Goal: Task Accomplishment & Management: Manage account settings

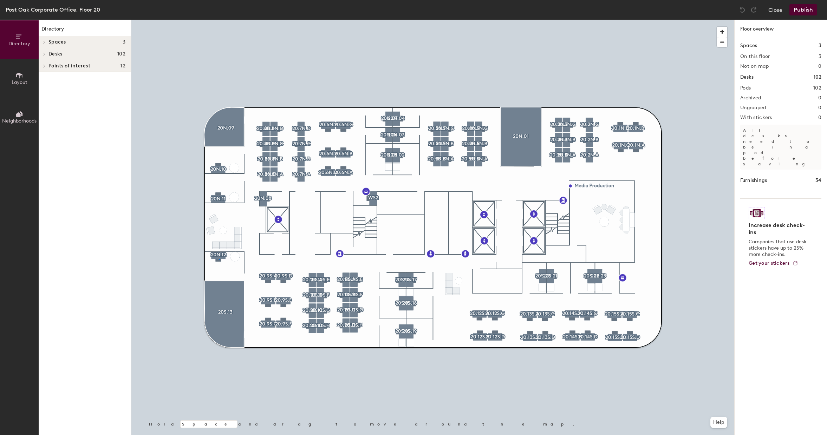
click at [219, 20] on div at bounding box center [432, 20] width 603 height 0
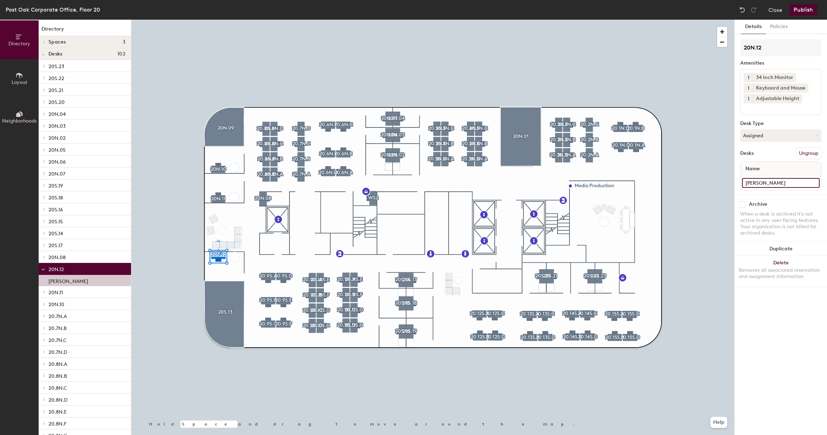
click at [787, 185] on input "Linda Taylor" at bounding box center [781, 183] width 78 height 10
type input "Office"
click at [698, 20] on div at bounding box center [432, 20] width 603 height 0
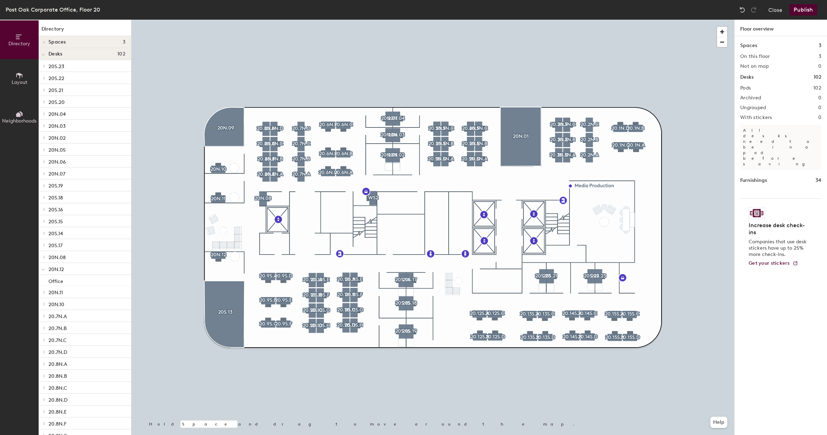
click at [804, 11] on button "Publish" at bounding box center [804, 9] width 28 height 11
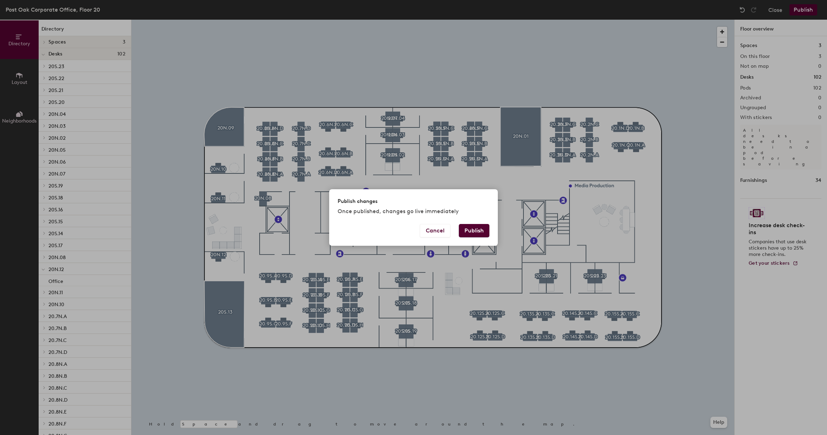
click at [478, 227] on button "Publish" at bounding box center [474, 230] width 31 height 13
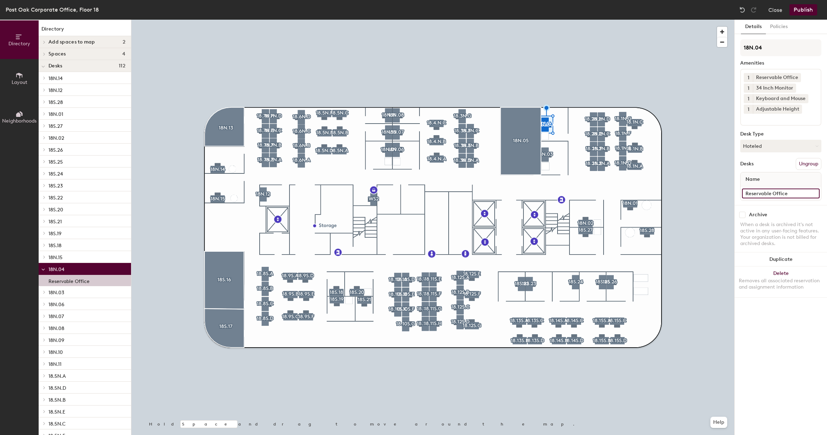
click at [773, 195] on input "Reservable Office" at bounding box center [781, 194] width 78 height 10
click at [772, 194] on input "Reservable Office" at bounding box center [781, 194] width 78 height 10
click at [727, 194] on div "Directory Layout Neighborhoods Directory Add spaces to map 2 Assigned Office Op…" at bounding box center [413, 228] width 827 height 416
type input "Office"
click at [782, 27] on button "Policies" at bounding box center [779, 27] width 26 height 14
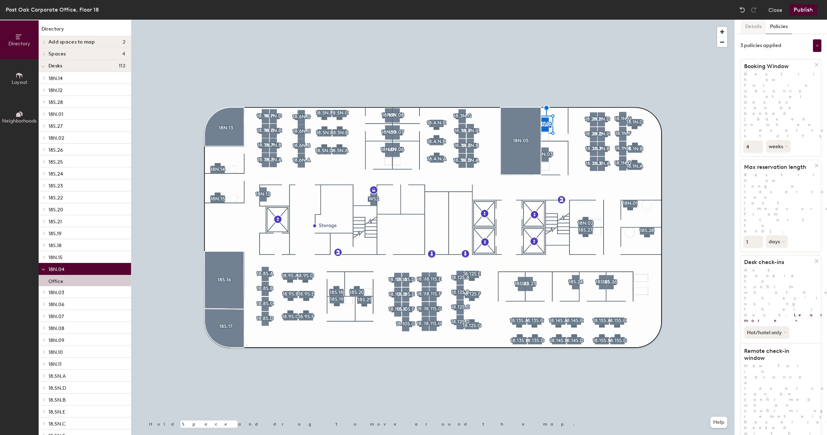
click at [750, 27] on button "Details" at bounding box center [753, 27] width 25 height 14
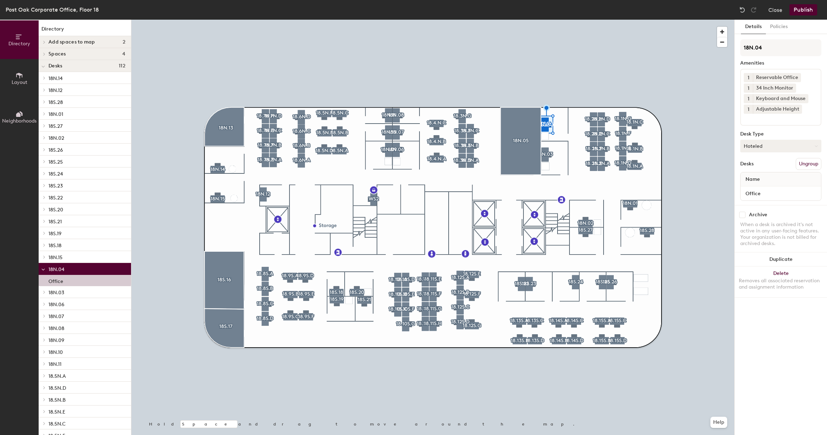
click at [776, 142] on button "Hoteled" at bounding box center [780, 146] width 81 height 13
click at [765, 167] on div "Assigned" at bounding box center [776, 168] width 70 height 11
click at [777, 24] on button "Policies" at bounding box center [779, 27] width 26 height 14
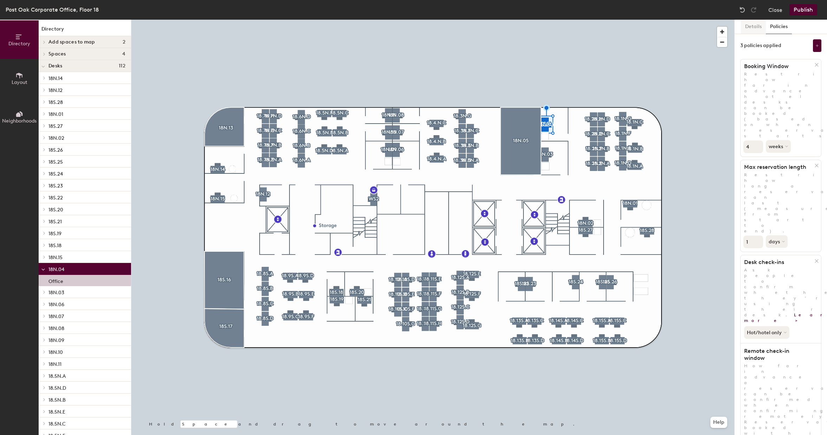
click at [750, 30] on button "Details" at bounding box center [753, 27] width 25 height 14
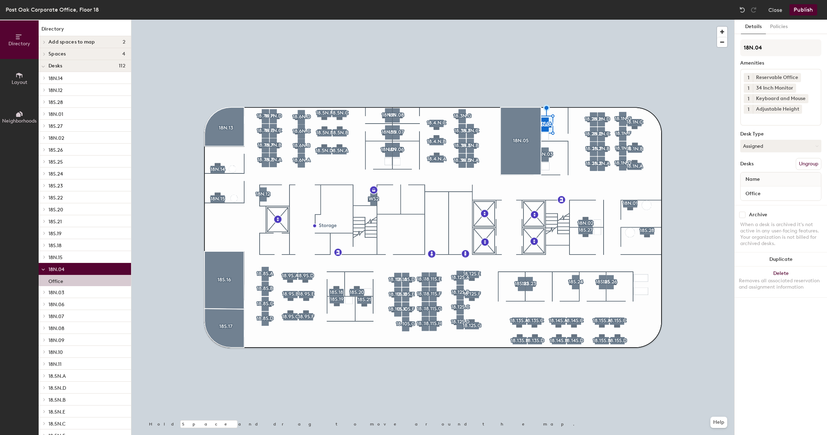
click at [806, 12] on button "Publish" at bounding box center [804, 9] width 28 height 11
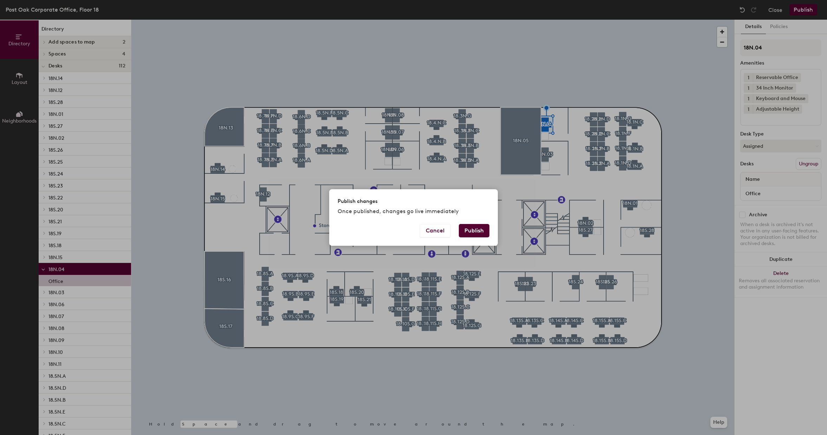
click at [478, 234] on button "Publish" at bounding box center [474, 230] width 31 height 13
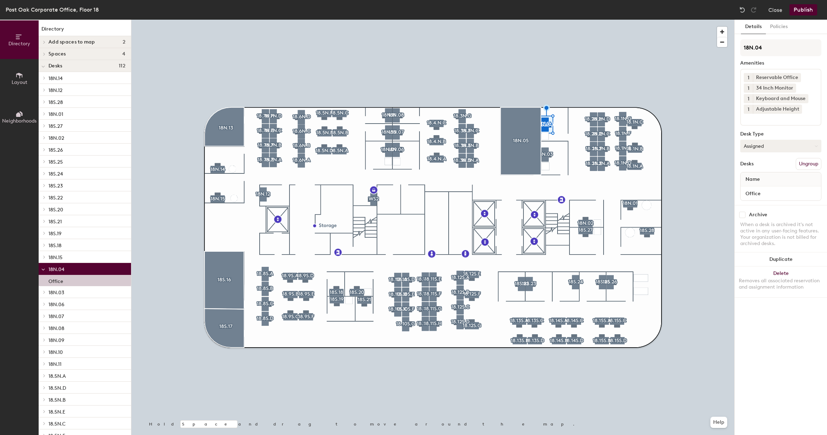
click at [790, 148] on button "Assigned" at bounding box center [780, 146] width 81 height 13
click at [781, 26] on button "Policies" at bounding box center [779, 27] width 26 height 14
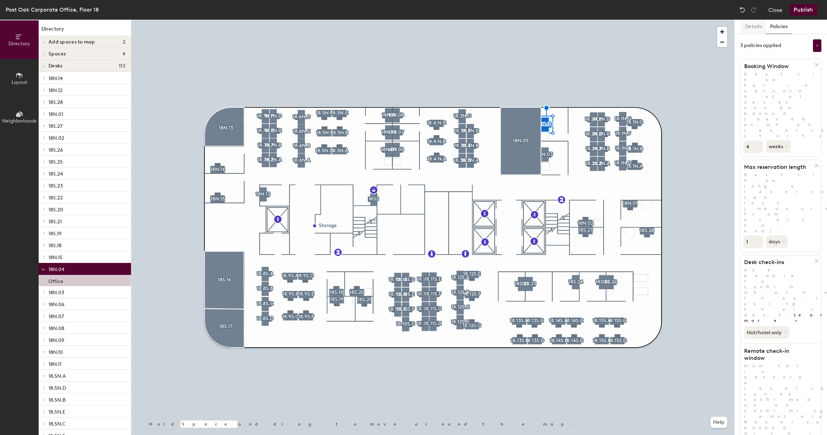
click at [755, 26] on button "Details" at bounding box center [753, 27] width 25 height 14
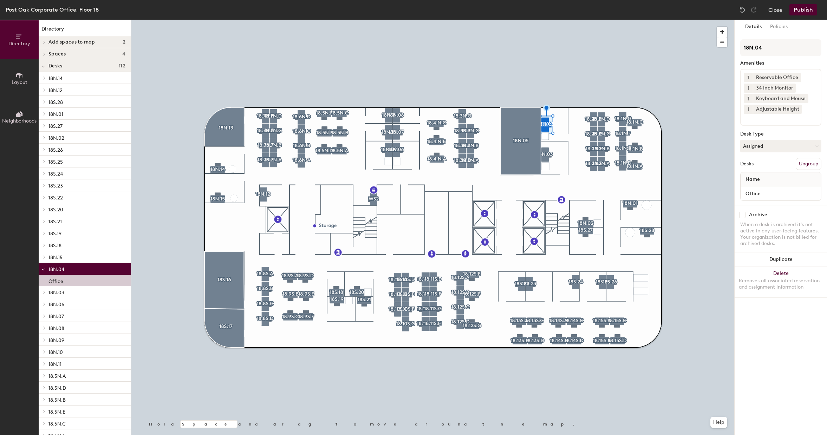
click at [43, 68] on icon at bounding box center [43, 66] width 4 height 3
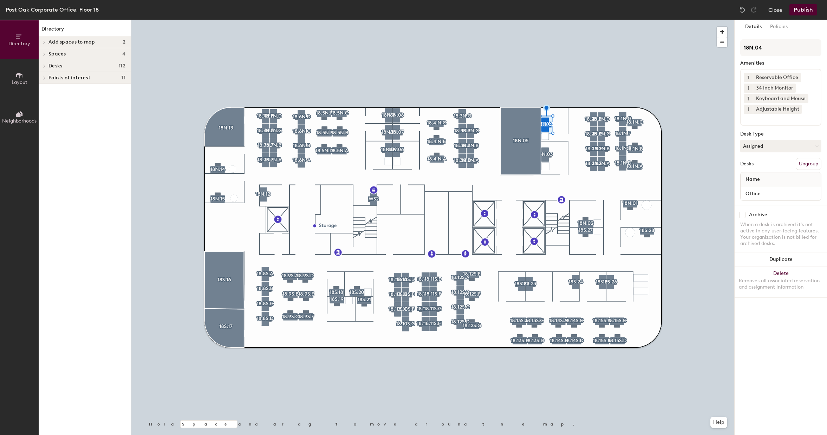
click at [44, 67] on icon at bounding box center [44, 66] width 3 height 4
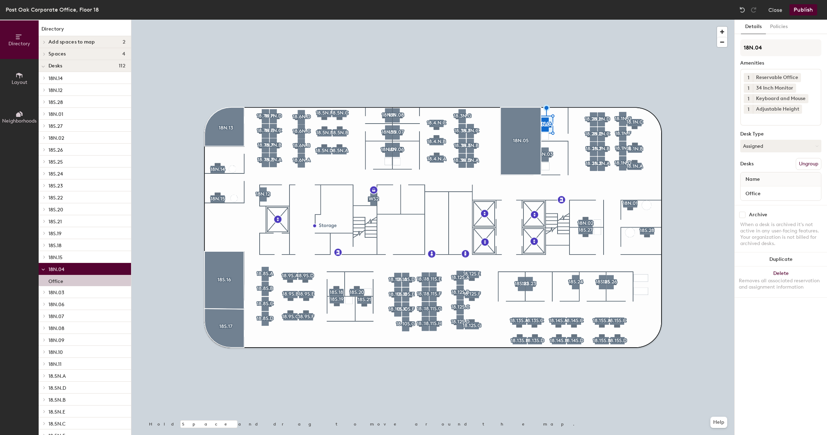
click at [57, 271] on span "18N.04" at bounding box center [56, 270] width 16 height 6
click at [805, 13] on button "Publish" at bounding box center [804, 9] width 28 height 11
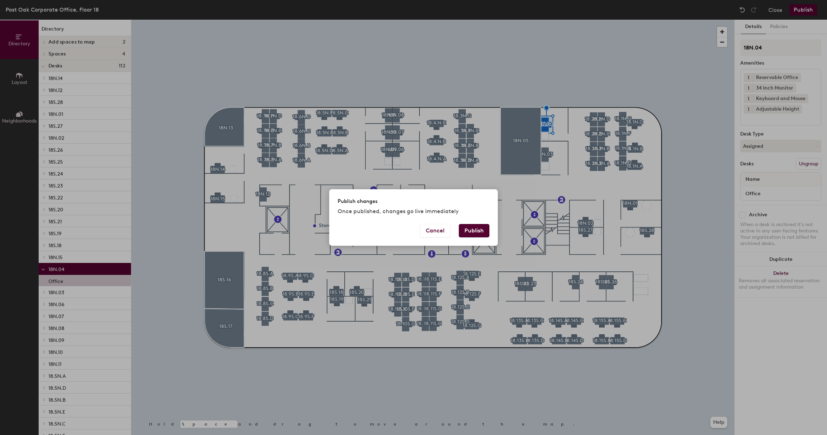
click at [482, 232] on button "Publish" at bounding box center [474, 230] width 31 height 13
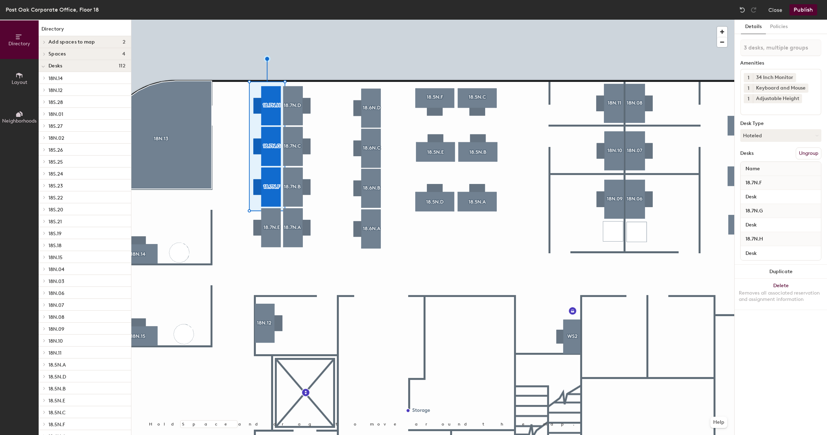
type input "4 desks, multiple groups"
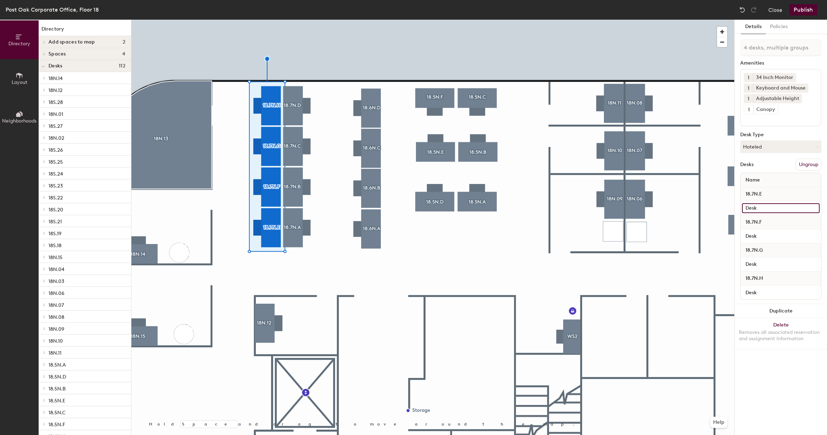
click at [762, 206] on input "Desk" at bounding box center [781, 208] width 78 height 10
click at [745, 207] on input "Desk" at bounding box center [781, 208] width 78 height 10
click at [805, 209] on input "Check ScanningDesk" at bounding box center [781, 208] width 78 height 10
click at [803, 208] on input "Check ScanningDesk" at bounding box center [781, 208] width 78 height 10
drag, startPoint x: 801, startPoint y: 208, endPoint x: 738, endPoint y: 208, distance: 62.9
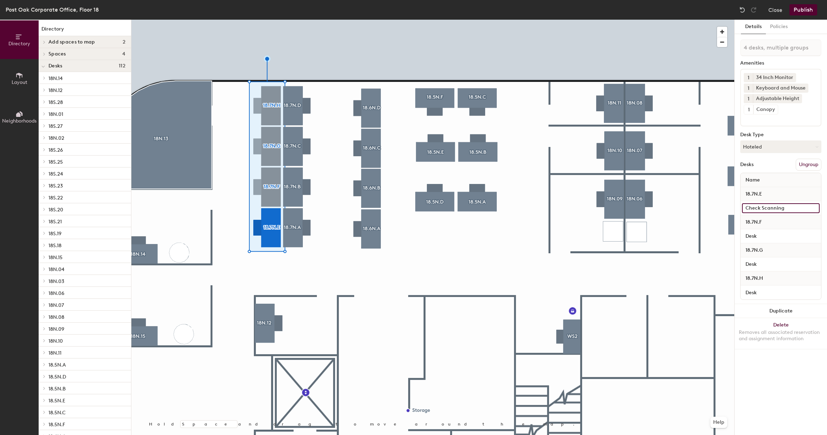
click at [739, 209] on div "Details Policies 4 desks, multiple groups Amenities 1 34 Inch Monitor 1 Keyboar…" at bounding box center [781, 228] width 92 height 416
type input "Check Scanning"
click at [766, 237] on input "Desk" at bounding box center [781, 237] width 78 height 10
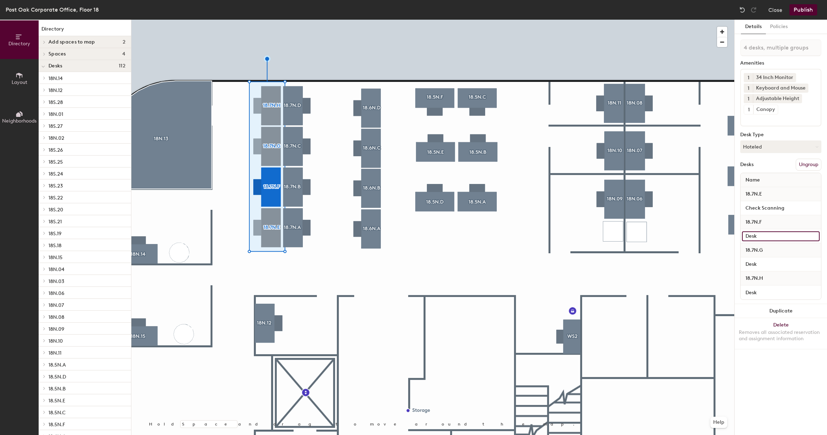
paste input "Check Scanning"
type input "Check Scanning"
click at [761, 265] on input "Desk" at bounding box center [781, 265] width 78 height 10
paste input "Check Scanning"
type input "Check Scanning"
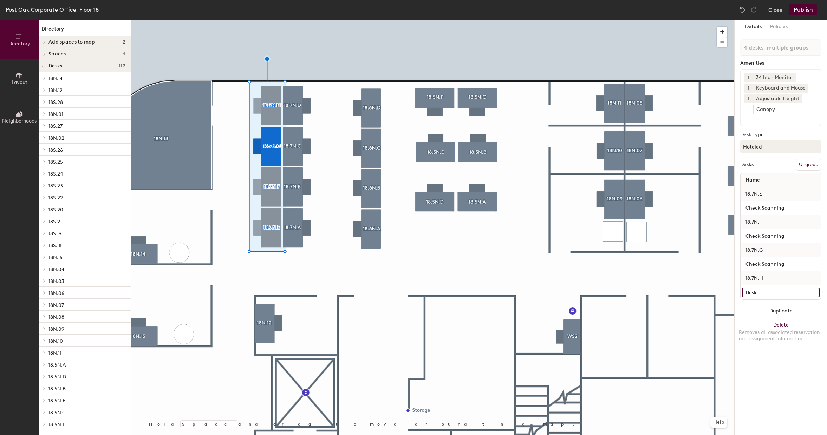
click at [757, 292] on input "Desk" at bounding box center [781, 293] width 78 height 10
paste input "Check Scanning"
type input "Check Scanning"
click at [813, 148] on button "Hoteled" at bounding box center [780, 147] width 81 height 13
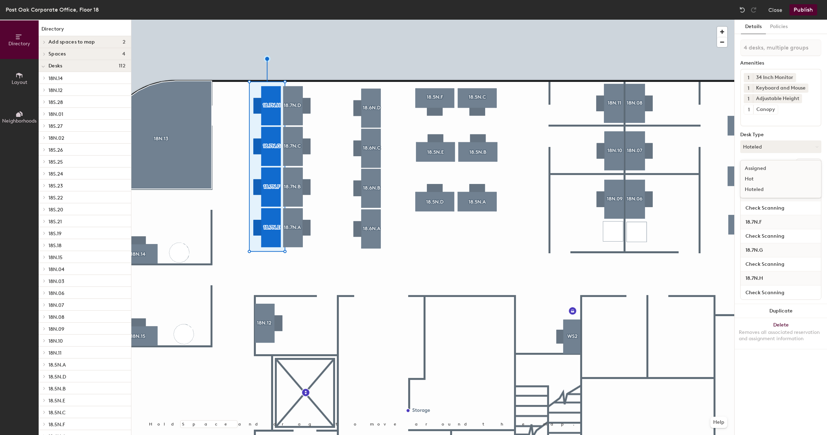
click at [758, 168] on div "Assigned" at bounding box center [776, 168] width 70 height 11
click at [312, 20] on div at bounding box center [432, 20] width 603 height 0
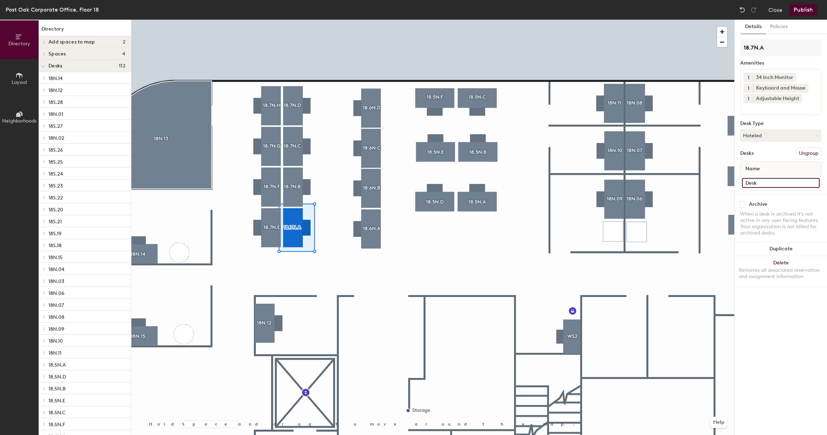
click at [754, 183] on input "Desk" at bounding box center [781, 183] width 78 height 10
type input "Document Scanning"
click at [790, 135] on button "Hoteled" at bounding box center [780, 135] width 81 height 13
click at [771, 157] on div "Assigned" at bounding box center [776, 157] width 70 height 11
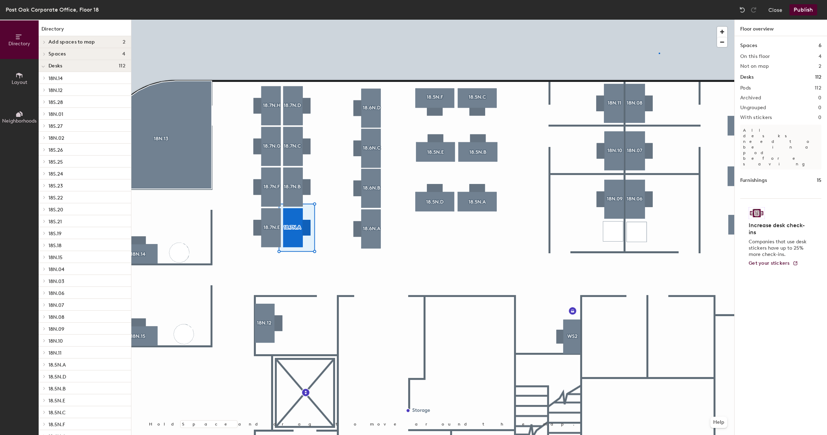
click at [660, 20] on div at bounding box center [432, 20] width 603 height 0
click at [810, 11] on button "Publish" at bounding box center [804, 9] width 28 height 11
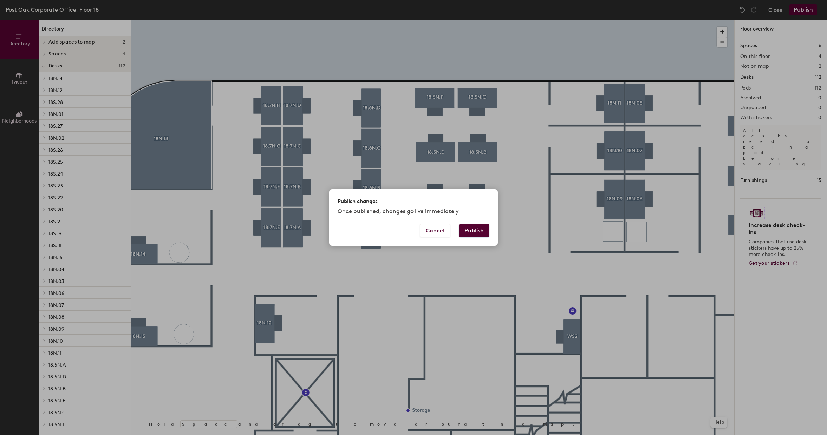
click at [470, 231] on button "Publish" at bounding box center [474, 230] width 31 height 13
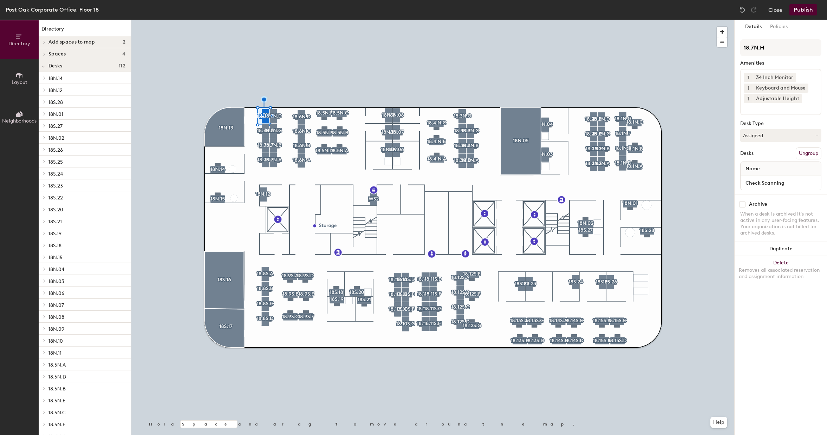
click at [744, 207] on input "checkbox" at bounding box center [742, 204] width 6 height 6
checkbox input "true"
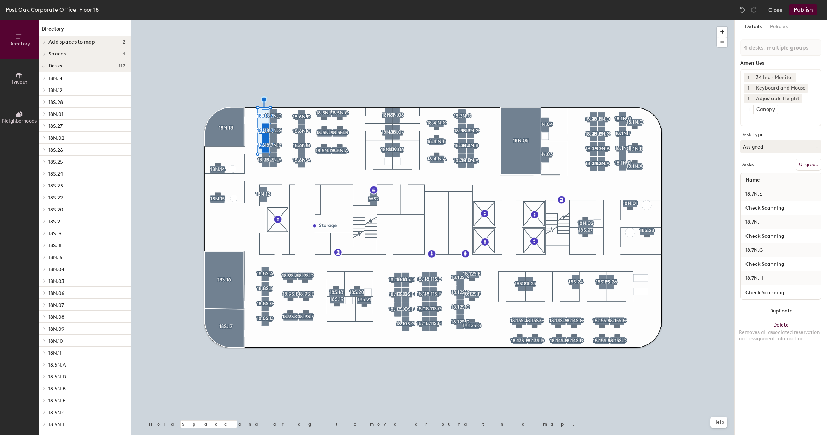
type input "5 desks, multiple groups"
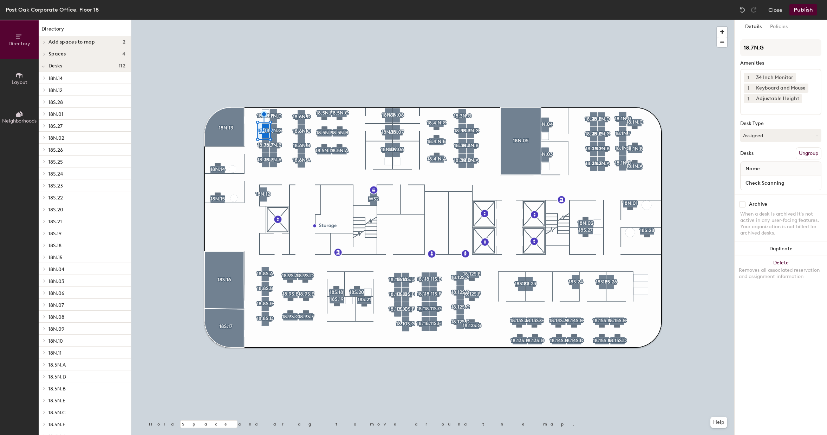
click at [742, 205] on input "checkbox" at bounding box center [742, 204] width 6 height 6
click at [265, 20] on div at bounding box center [432, 20] width 603 height 0
click at [743, 203] on input "checkbox" at bounding box center [742, 204] width 6 height 6
click at [267, 20] on div at bounding box center [432, 20] width 603 height 0
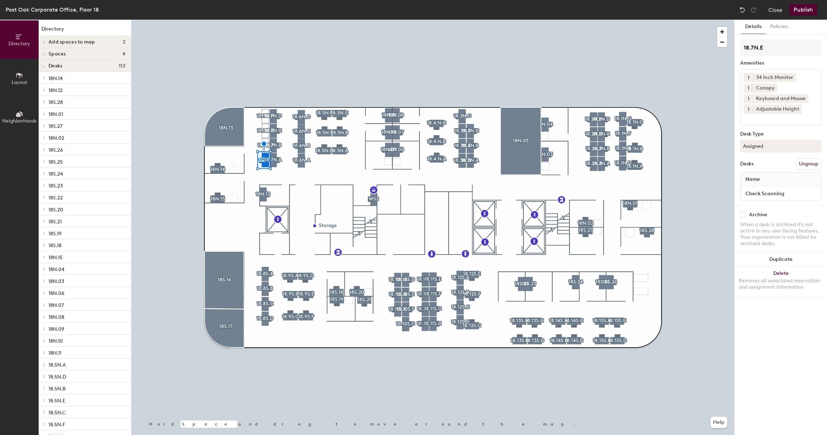
click at [744, 214] on input "checkbox" at bounding box center [742, 215] width 6 height 6
click at [274, 20] on div at bounding box center [432, 20] width 603 height 0
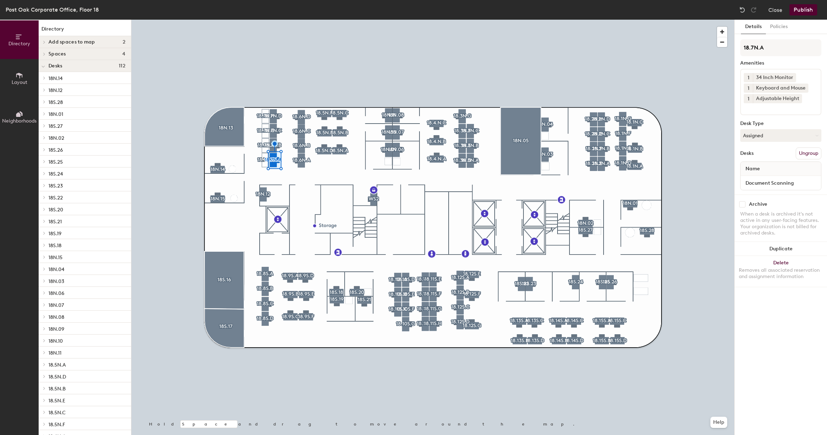
click at [741, 204] on input "checkbox" at bounding box center [742, 204] width 6 height 6
checkbox input "true"
click at [800, 9] on button "Publish" at bounding box center [804, 9] width 28 height 11
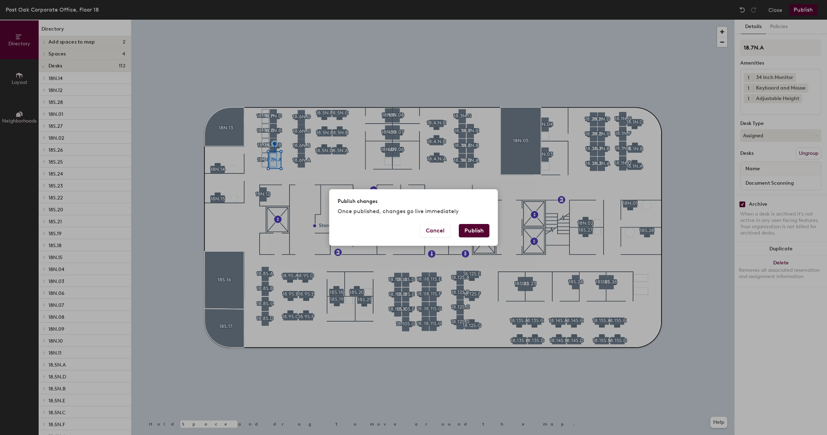
click at [481, 228] on button "Publish" at bounding box center [474, 230] width 31 height 13
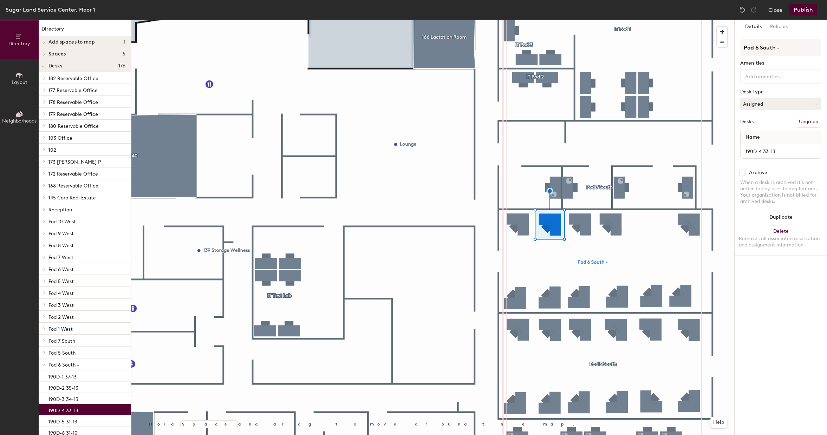
click at [624, 20] on div at bounding box center [432, 20] width 603 height 0
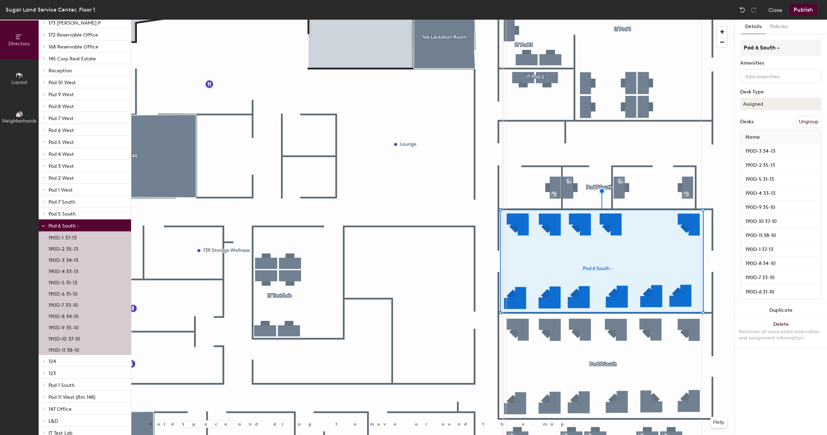
scroll to position [128, 0]
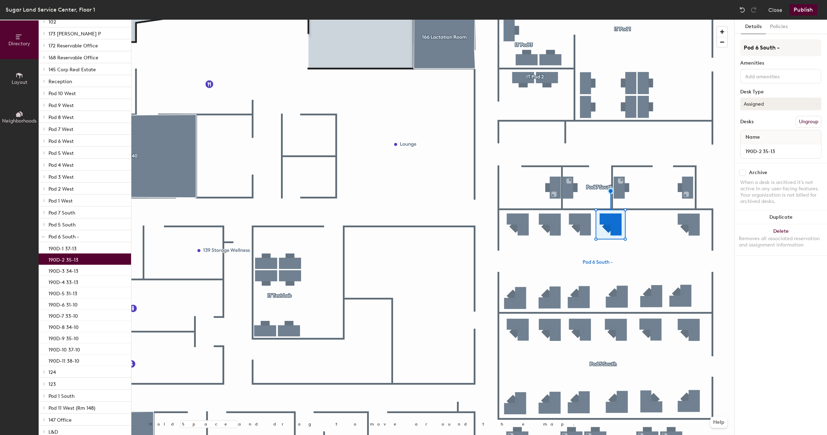
click at [811, 106] on button "Assigned" at bounding box center [780, 104] width 81 height 13
click at [812, 106] on button "Assigned" at bounding box center [780, 104] width 81 height 13
drag, startPoint x: 778, startPoint y: 309, endPoint x: 775, endPoint y: 298, distance: 11.6
click at [778, 309] on div "Details Policies Pod 6 South - Amenities Desk Type Assigned Desks Ungroup Name …" at bounding box center [781, 228] width 92 height 416
click at [775, 11] on button "Close" at bounding box center [776, 9] width 14 height 11
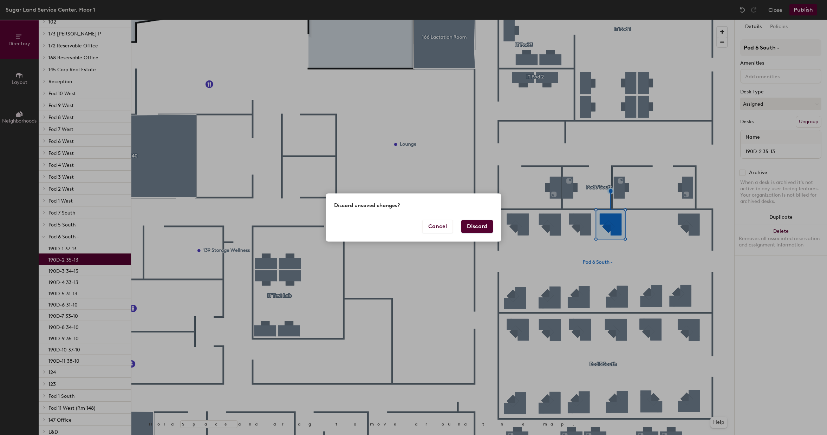
click at [483, 226] on button "Discard" at bounding box center [477, 226] width 32 height 13
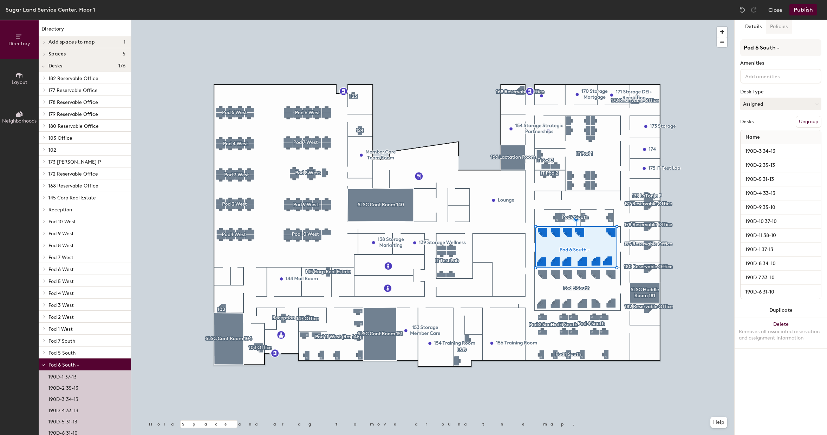
click at [782, 25] on button "Policies" at bounding box center [779, 27] width 26 height 14
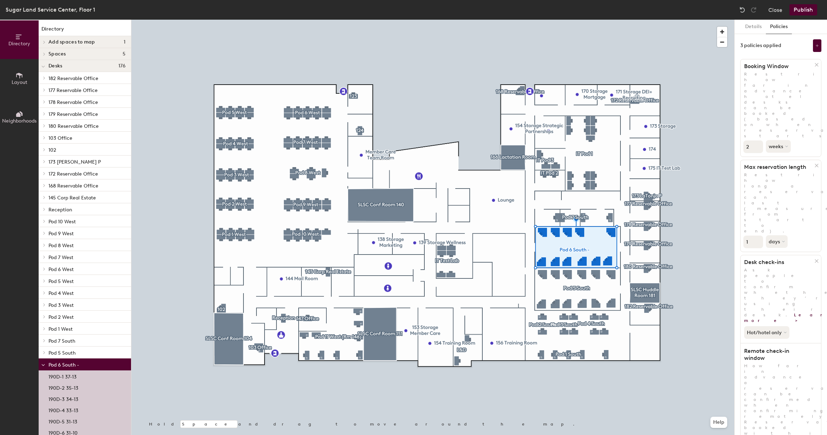
click at [758, 77] on p "Restrict how far in advance hotel desks can be booked (based on when reservatio…" at bounding box center [781, 104] width 80 height 67
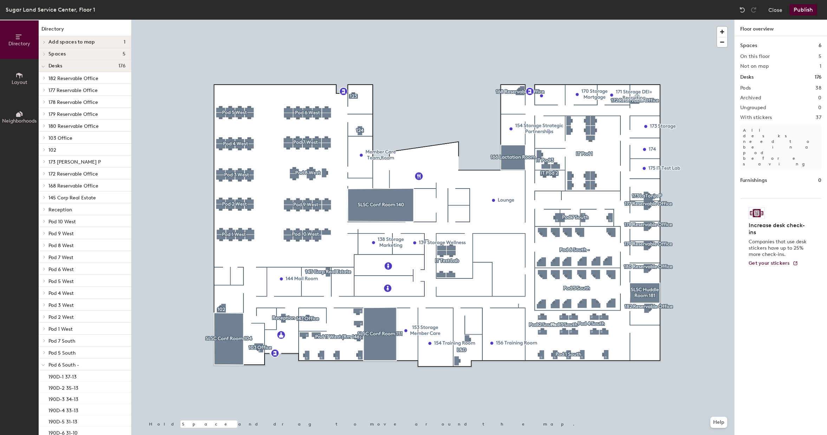
click at [20, 117] on icon at bounding box center [19, 114] width 8 height 8
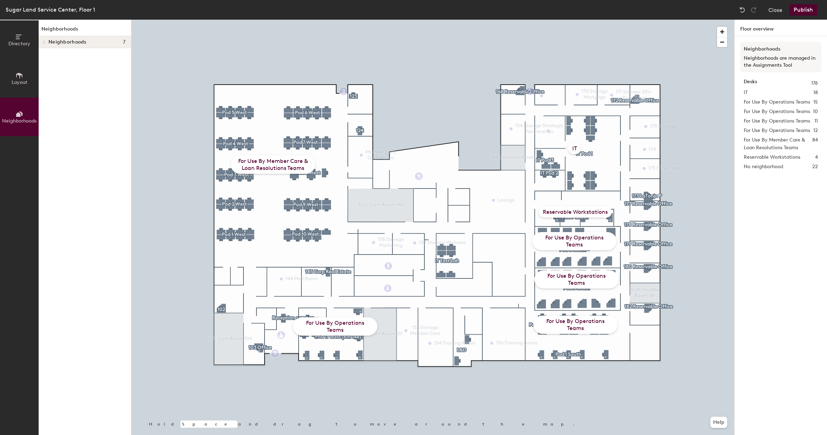
click at [19, 81] on span "Layout" at bounding box center [20, 82] width 16 height 6
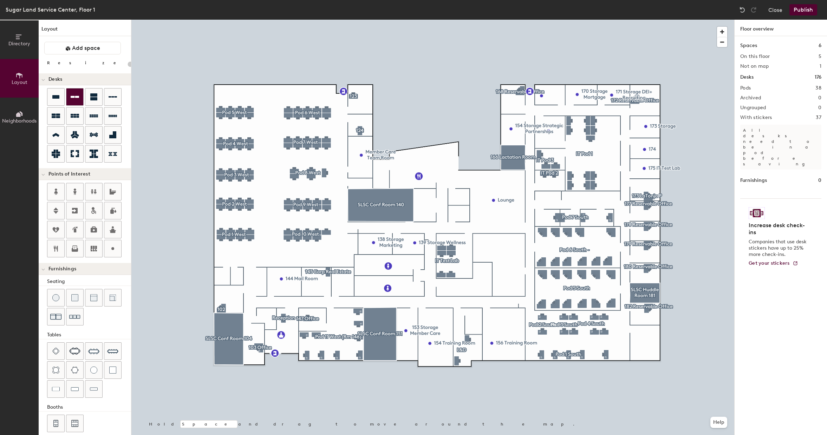
type input "100"
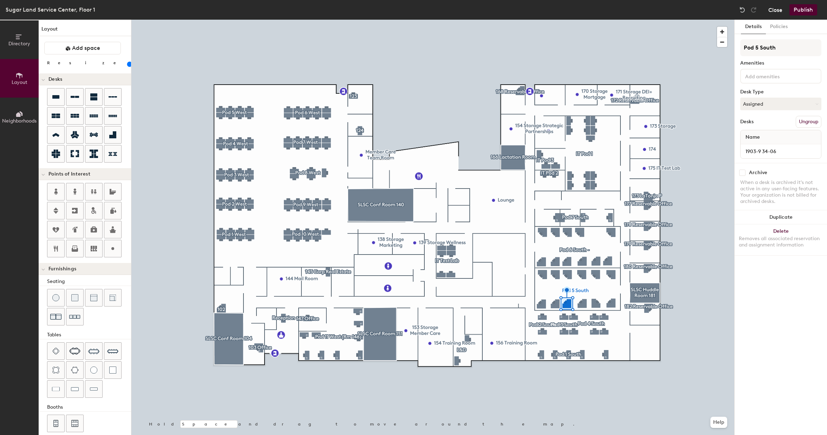
click at [776, 9] on button "Close" at bounding box center [776, 9] width 14 height 11
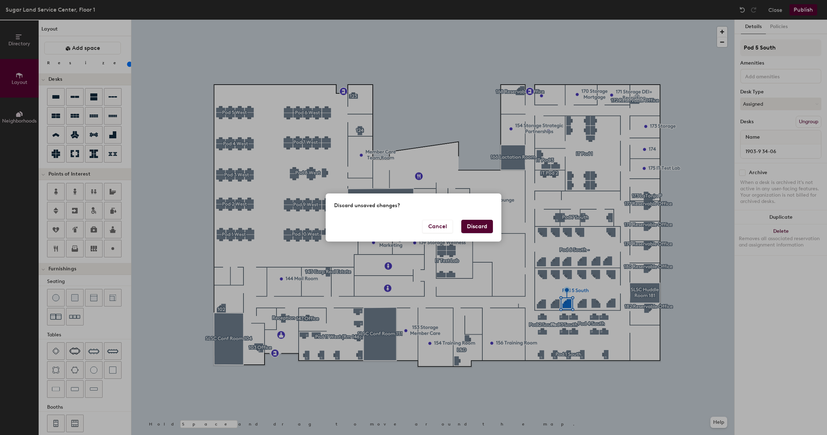
click at [711, 348] on div "Discard unsaved changes? Cancel Discard" at bounding box center [413, 217] width 827 height 435
